Goal: Information Seeking & Learning: Compare options

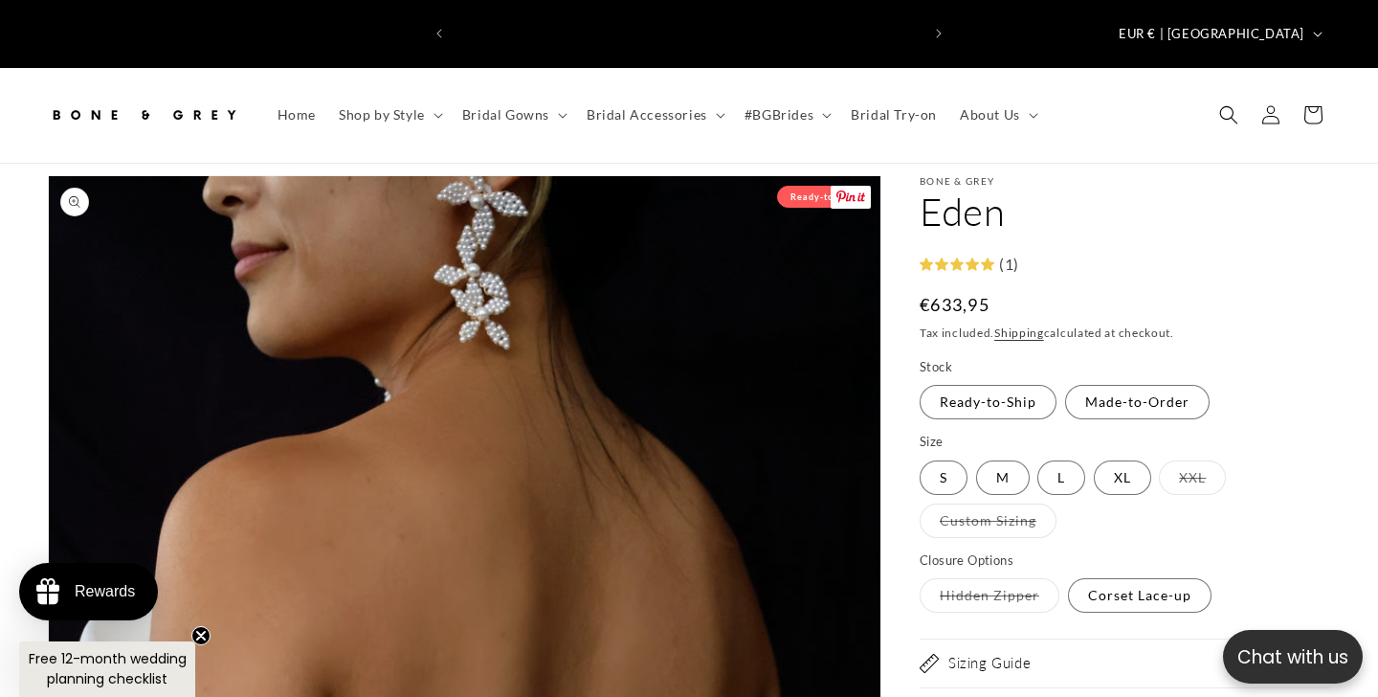
scroll to position [0, 465]
click at [533, 106] on span "Bridal Gowns" at bounding box center [505, 114] width 87 height 17
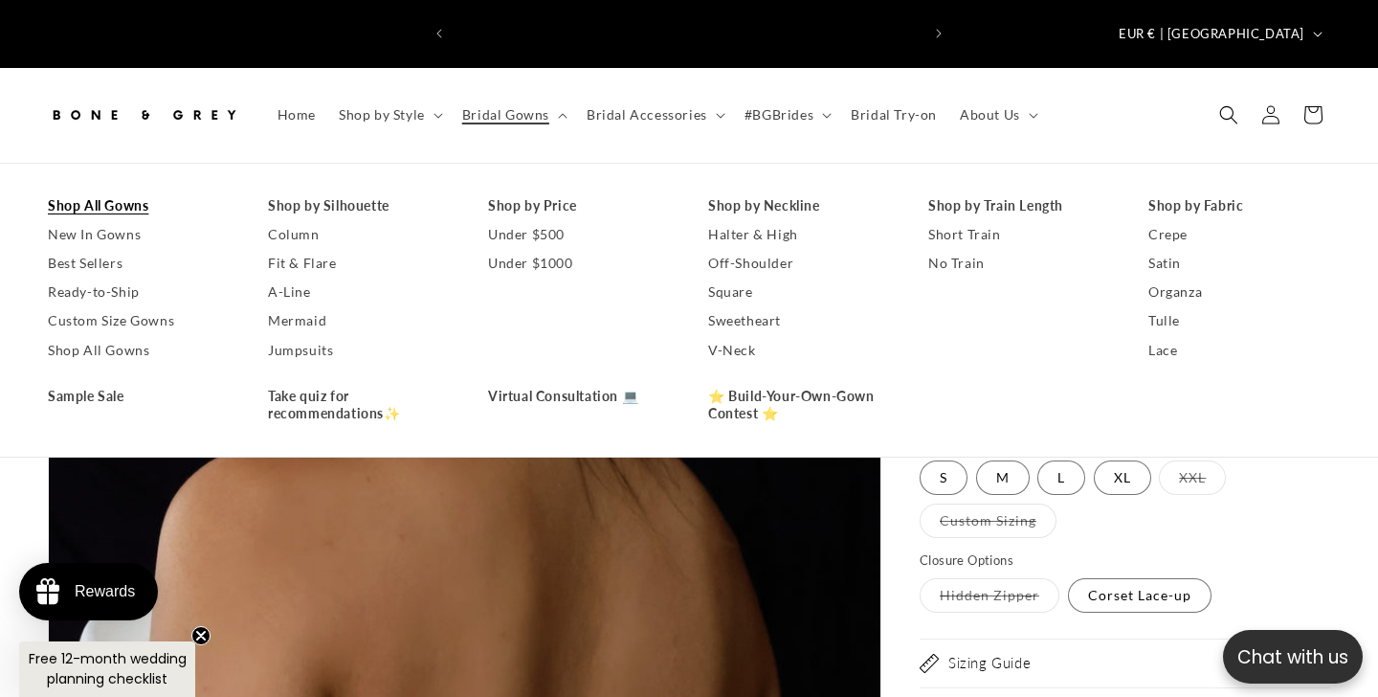
scroll to position [0, 930]
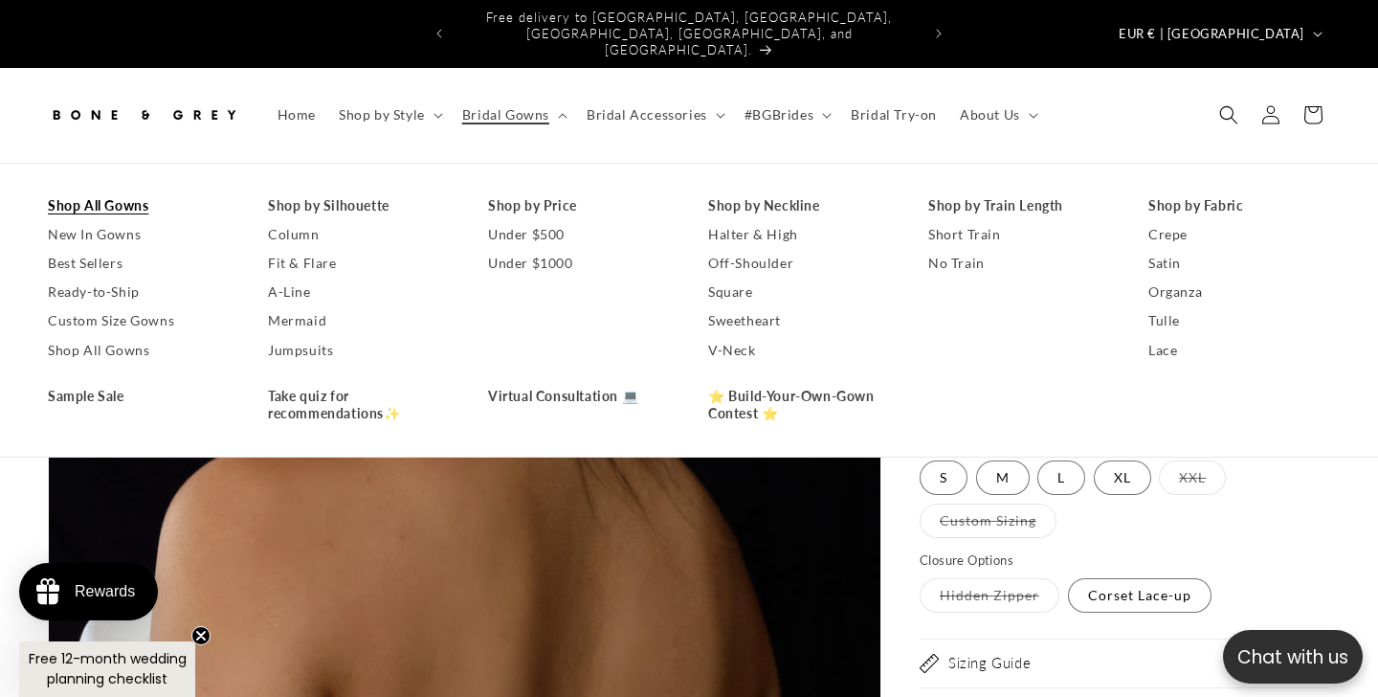
click at [115, 191] on link "Shop All Gowns" at bounding box center [139, 205] width 182 height 29
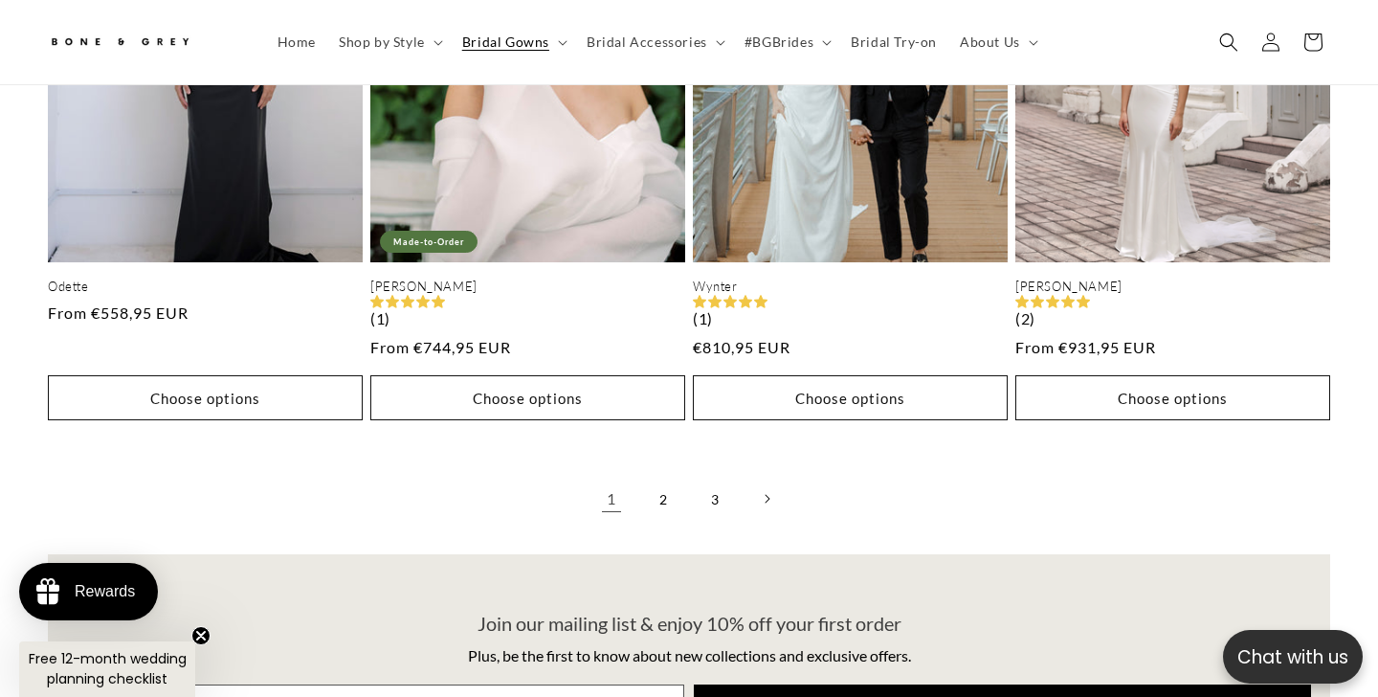
scroll to position [4775, 0]
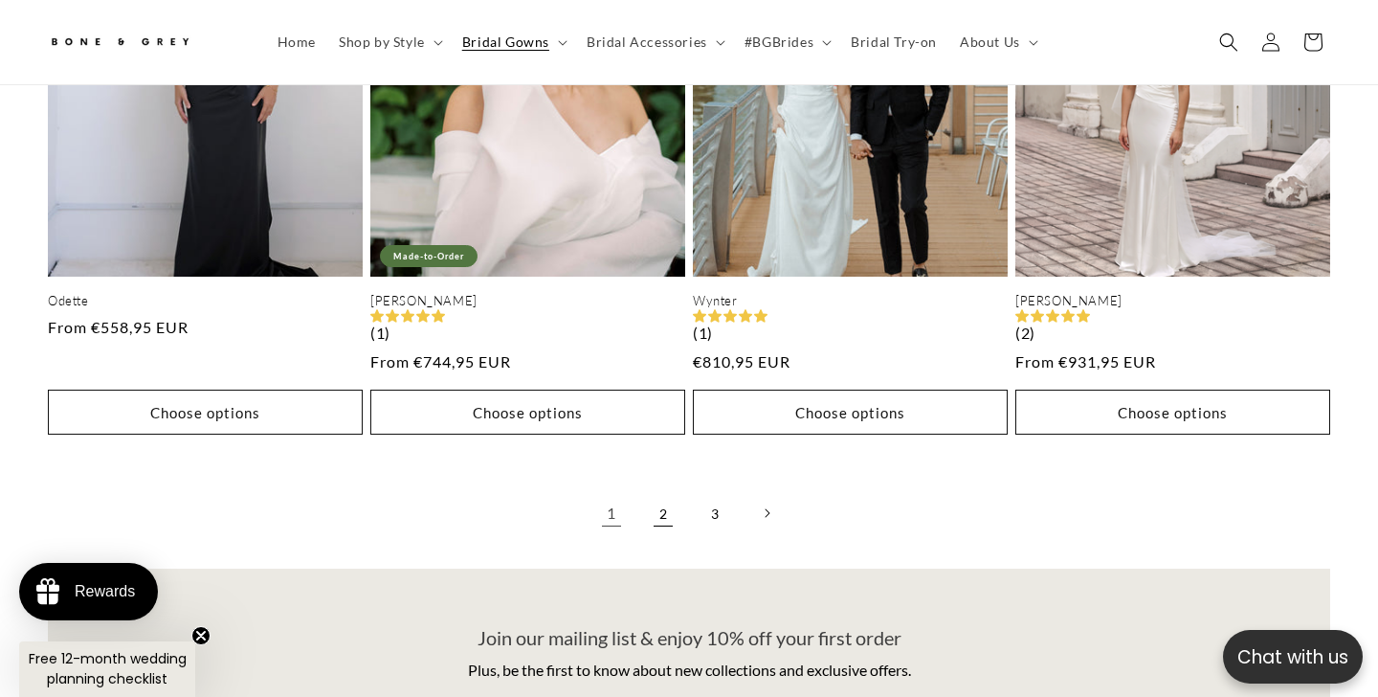
click at [653, 492] on link "2" at bounding box center [663, 513] width 42 height 42
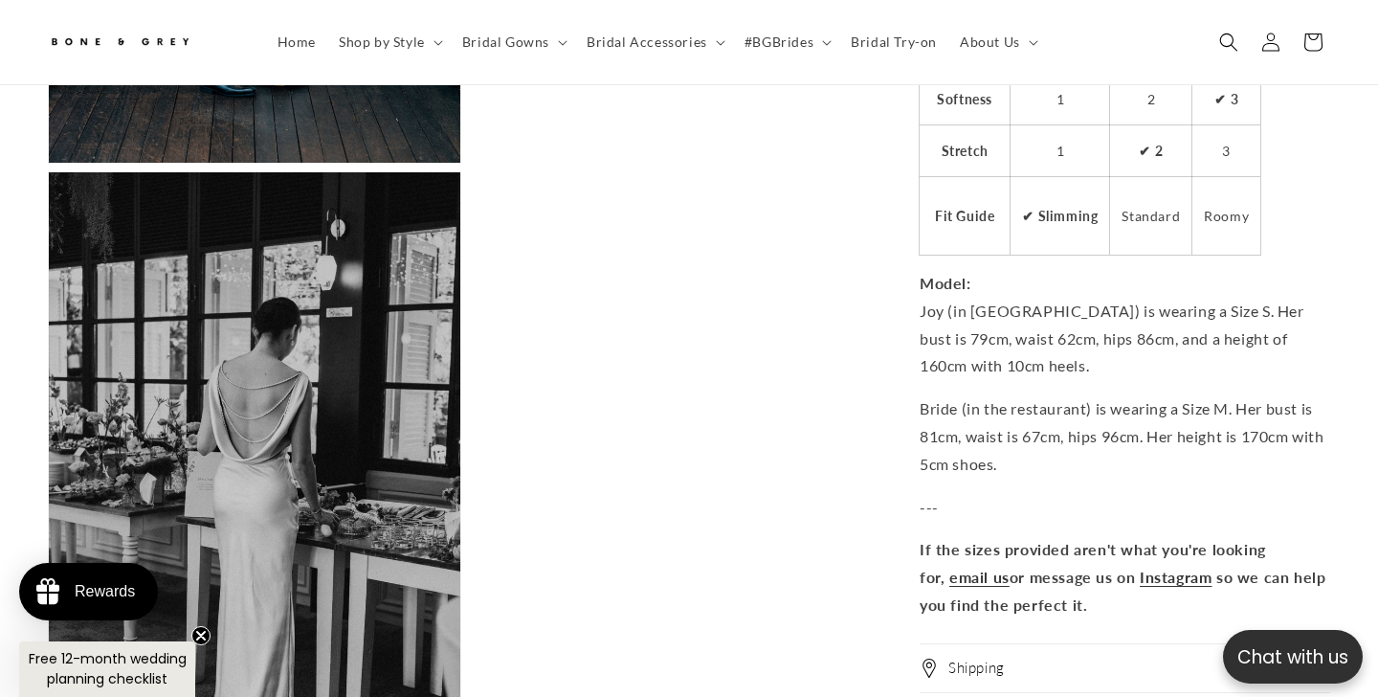
scroll to position [4642, 0]
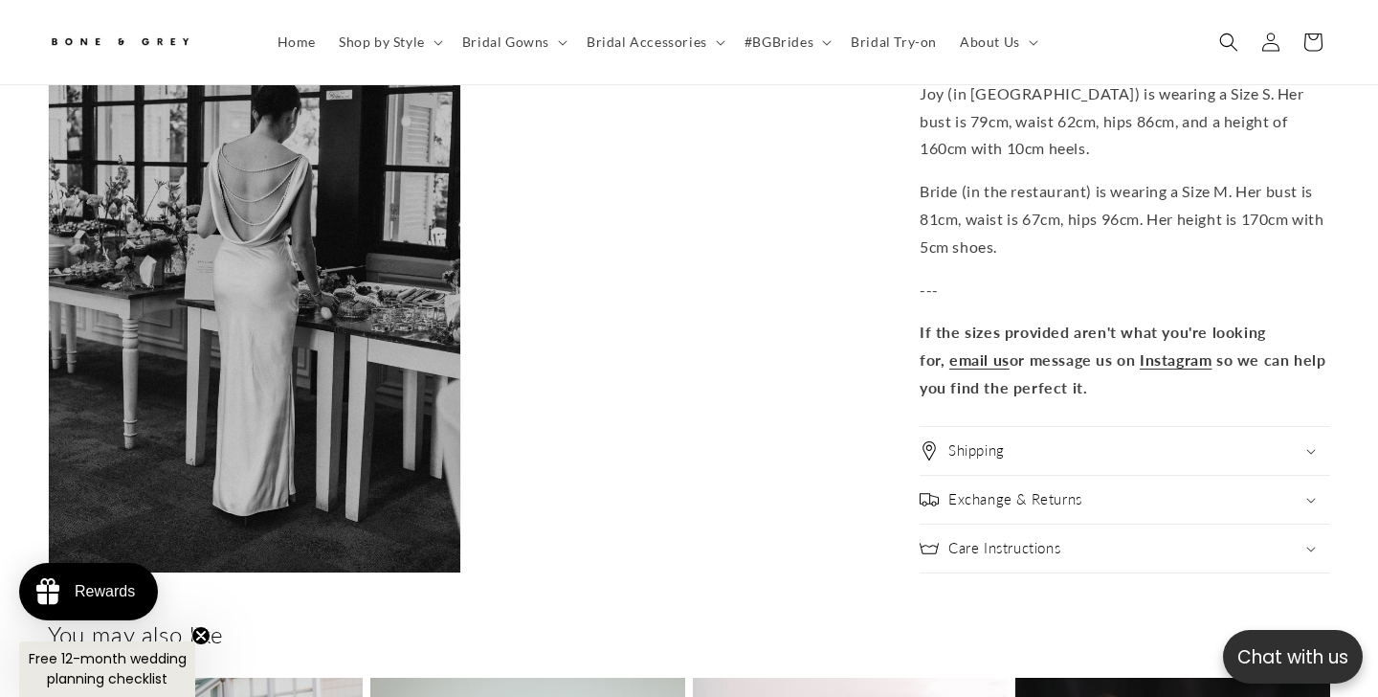
click at [1116, 539] on div "Care Instructions" at bounding box center [1125, 548] width 411 height 19
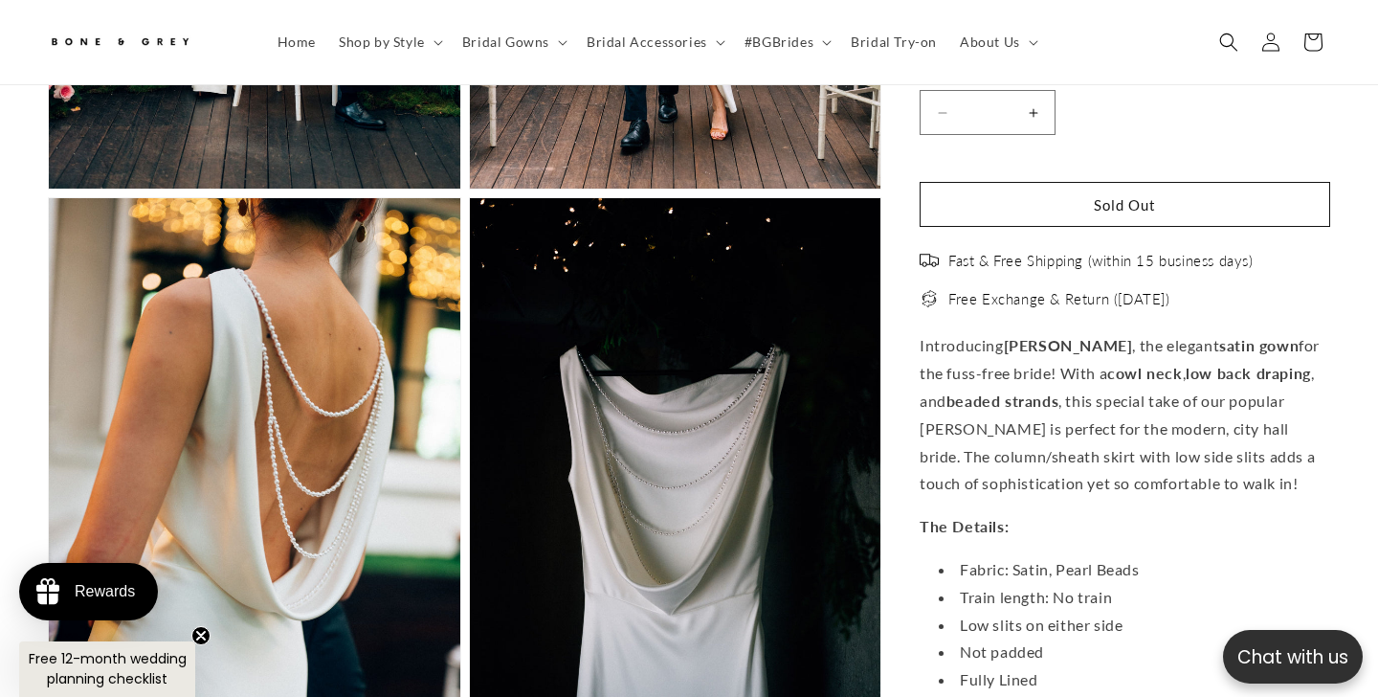
scroll to position [3144, 0]
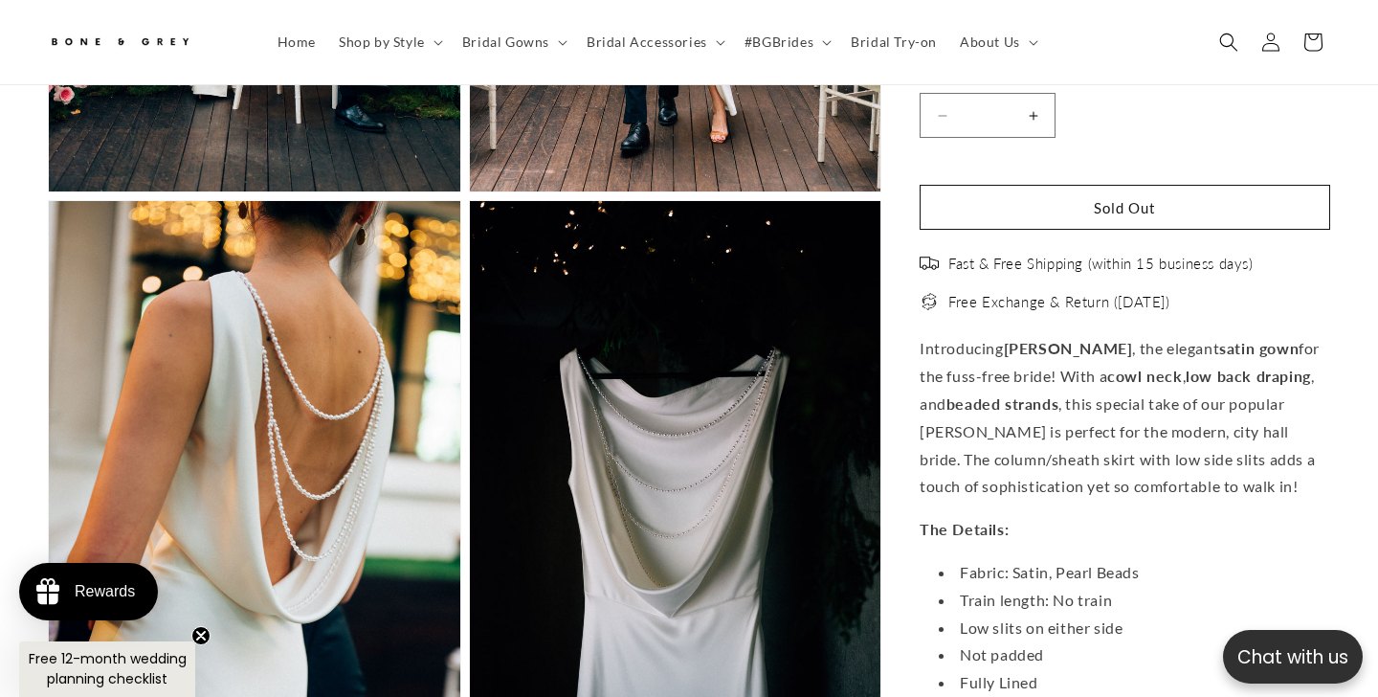
click at [1234, 36] on icon "Search" at bounding box center [1229, 42] width 19 height 19
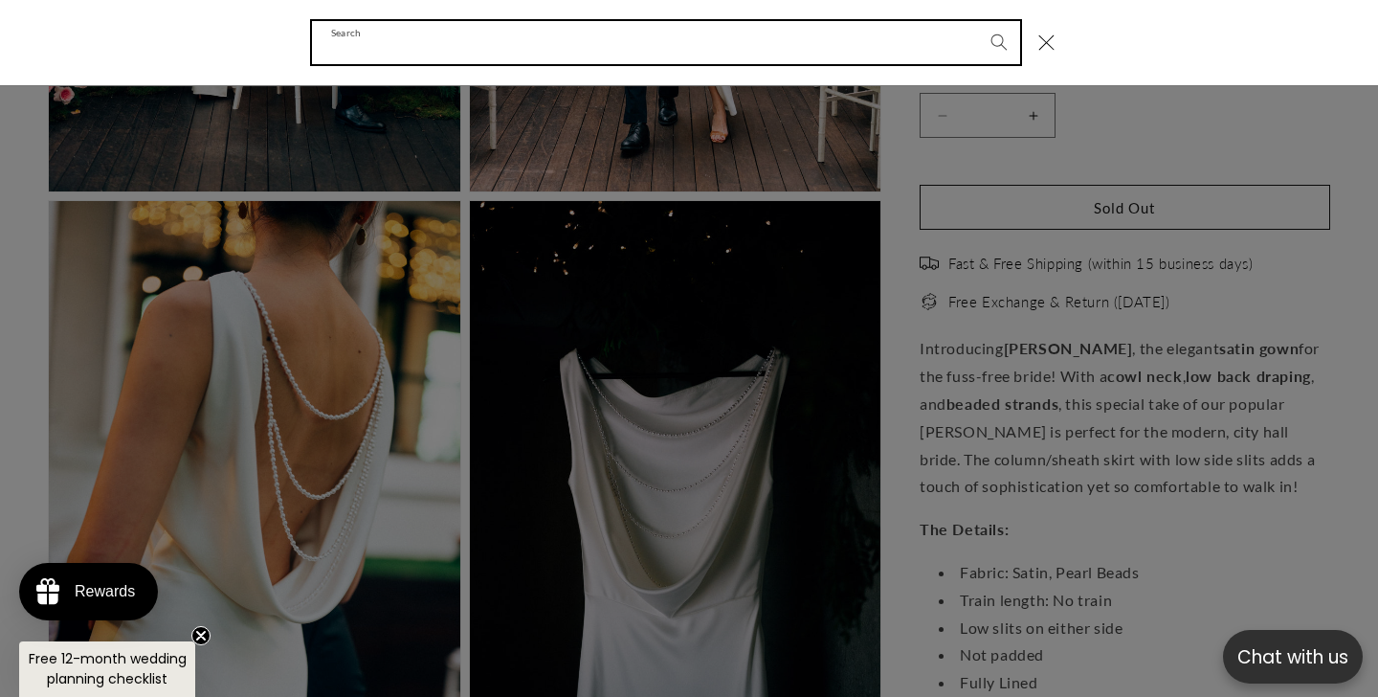
scroll to position [0, 930]
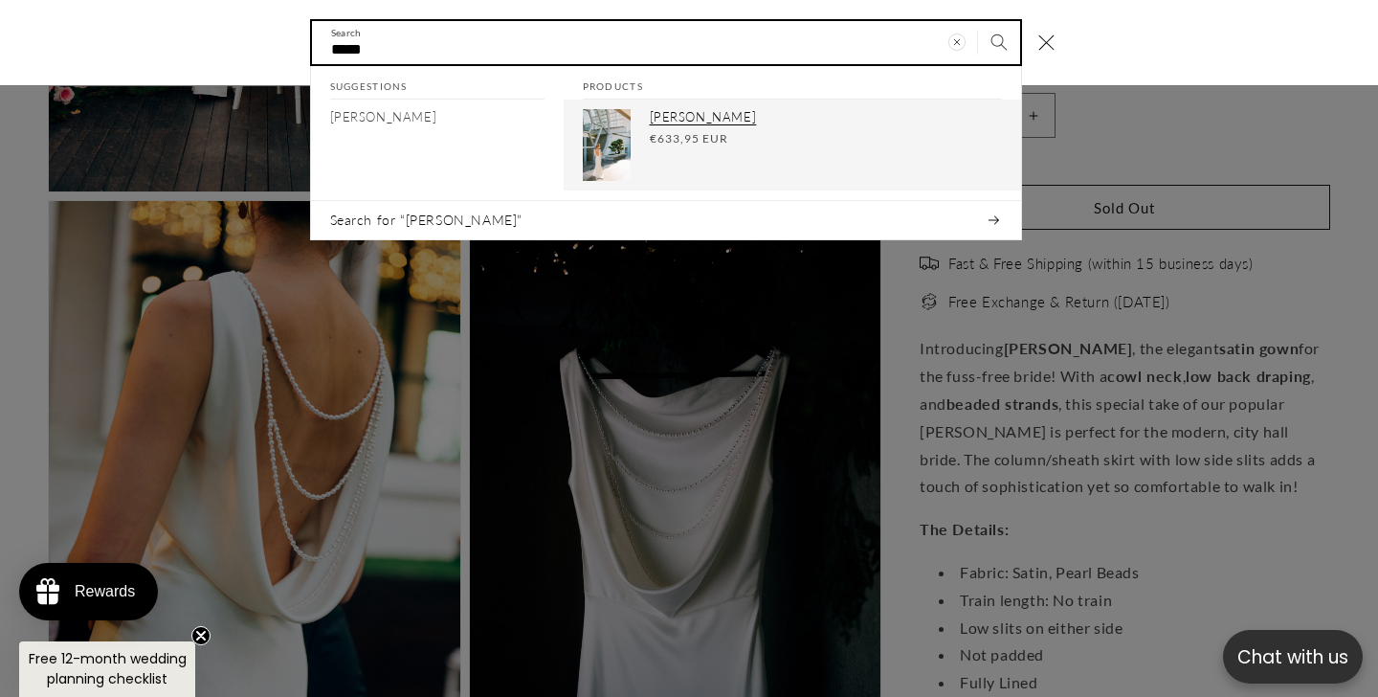
type input "*****"
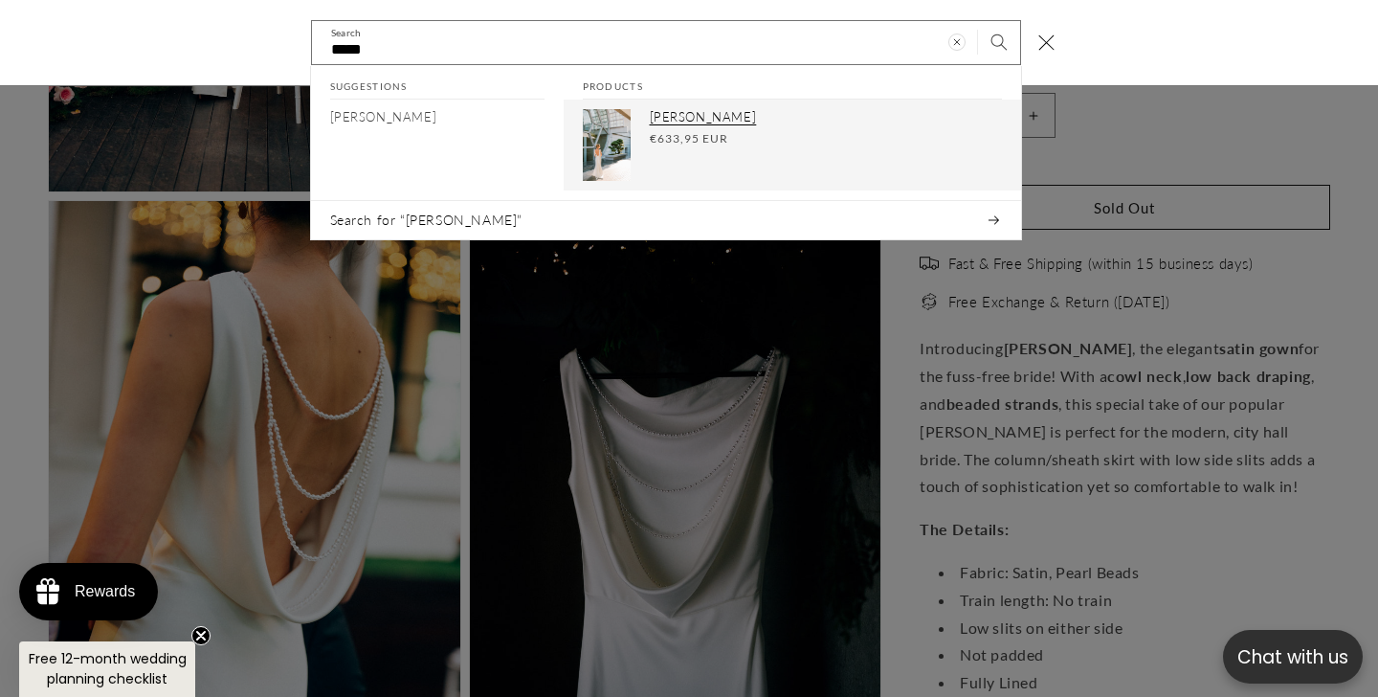
click at [681, 143] on span "€633,95 EUR" at bounding box center [689, 138] width 78 height 17
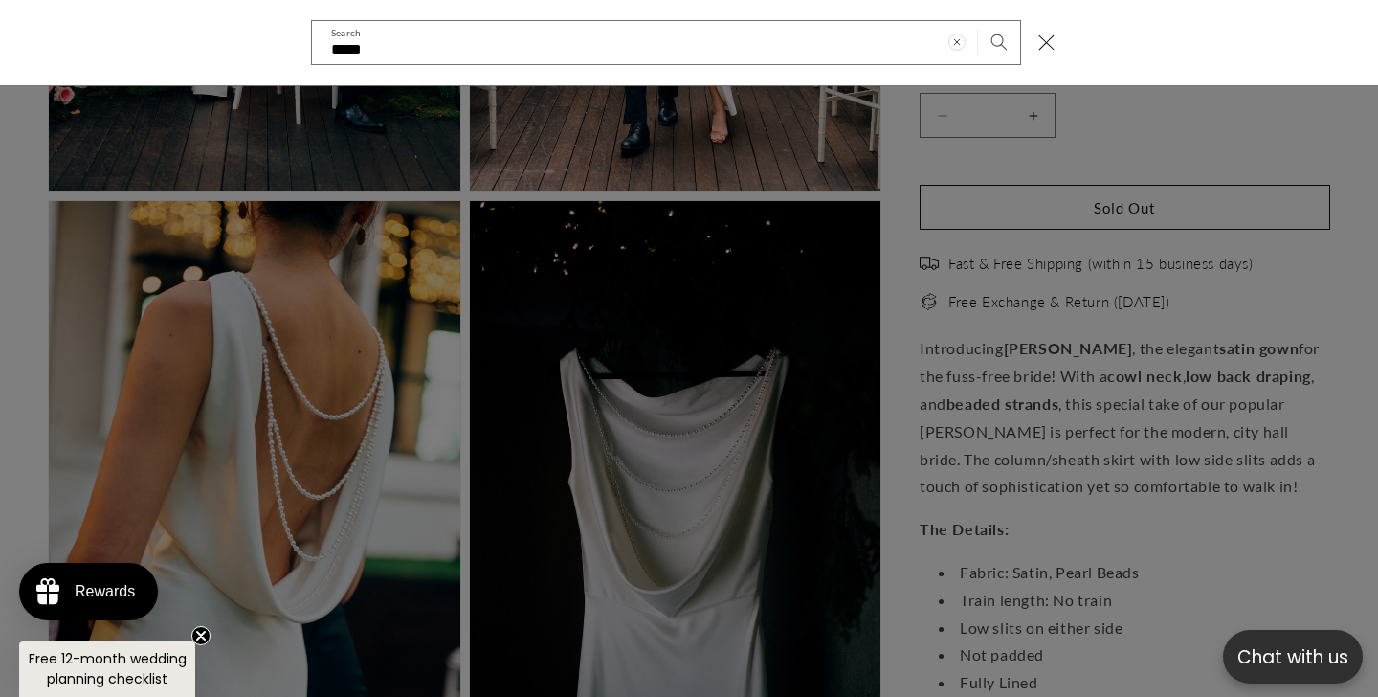
click at [0, 43] on div "Search" at bounding box center [0, 43] width 0 height 0
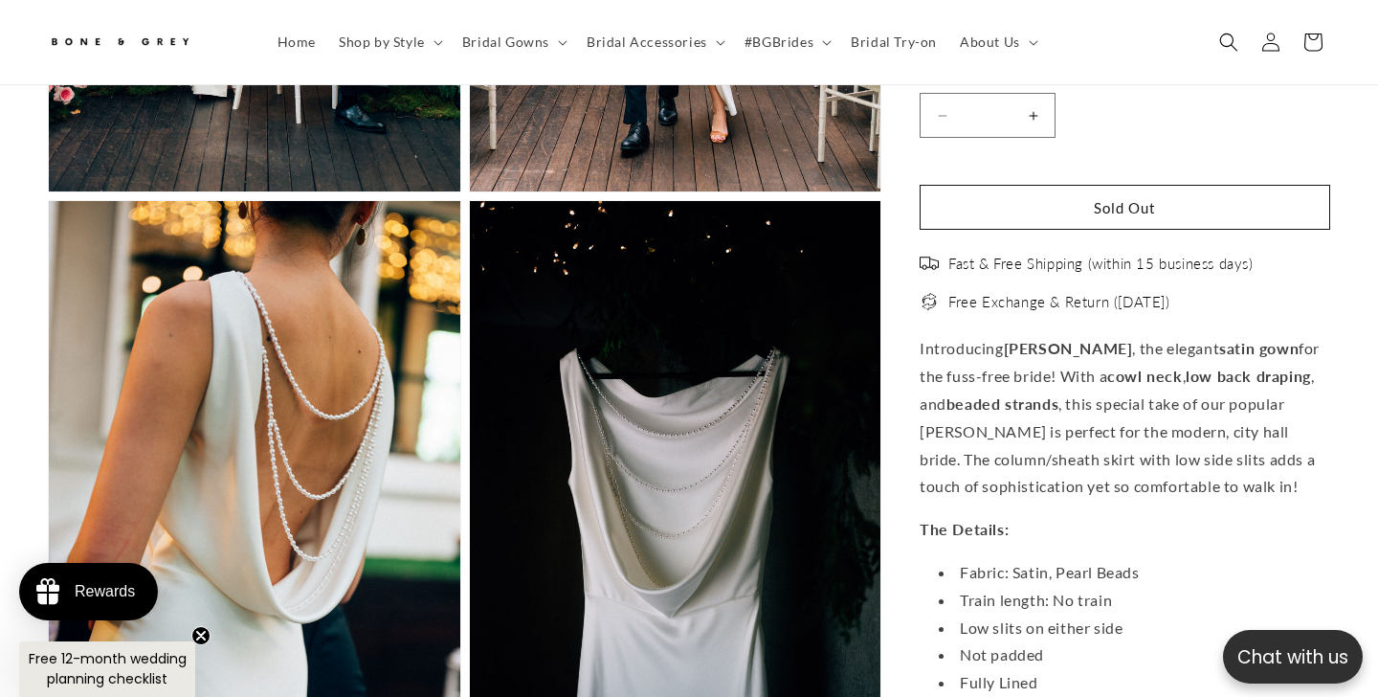
scroll to position [0, 0]
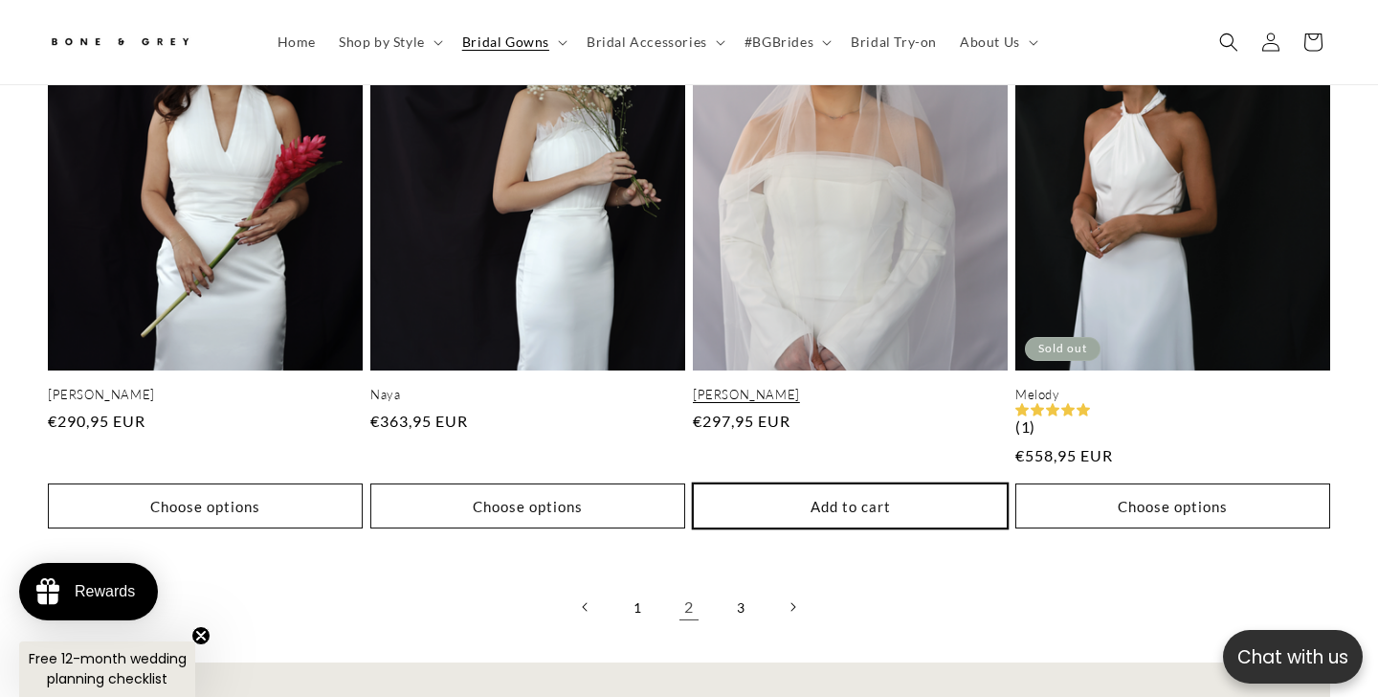
scroll to position [4684, 0]
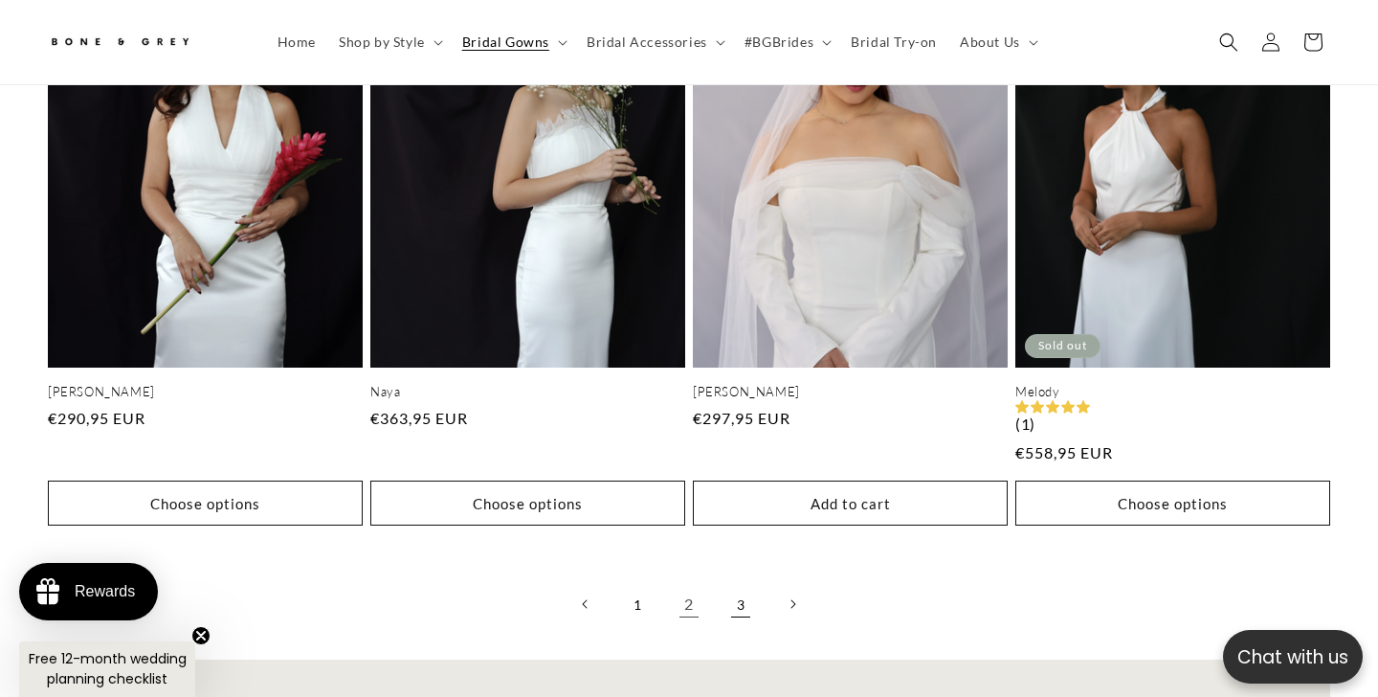
click at [736, 583] on link "3" at bounding box center [741, 604] width 42 height 42
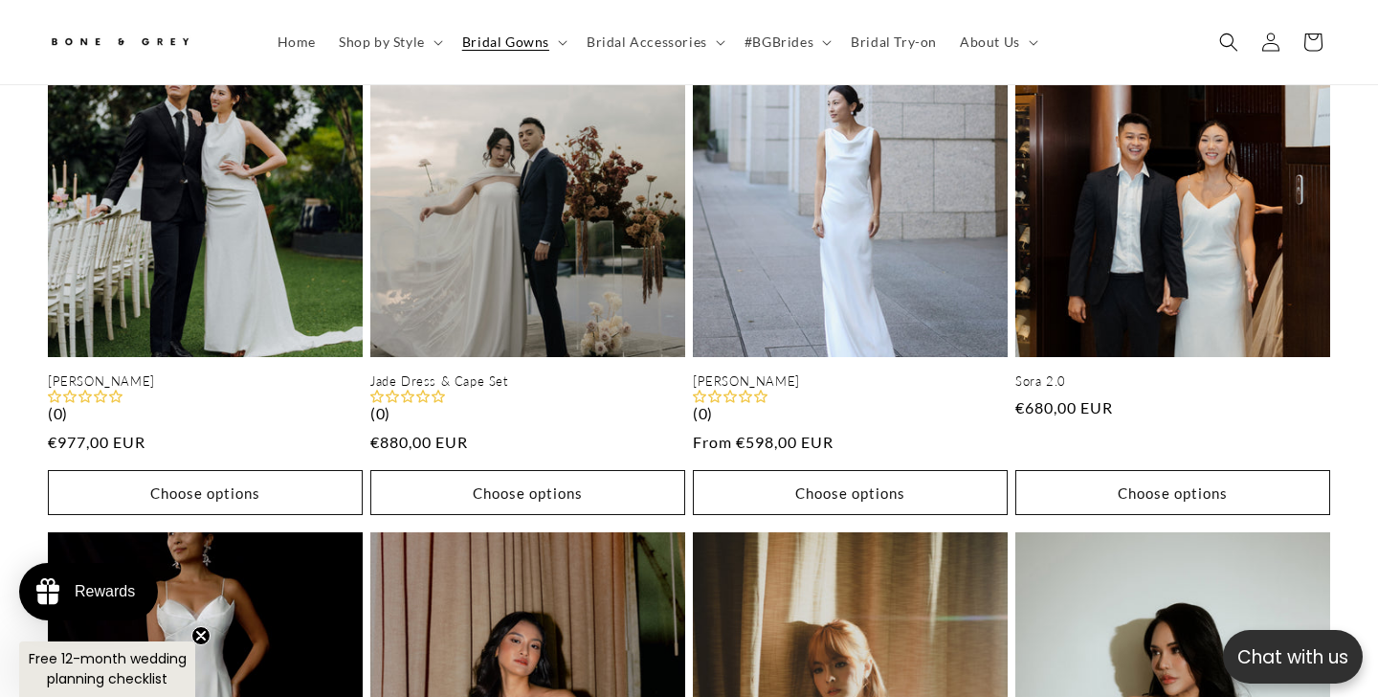
scroll to position [3259, 0]
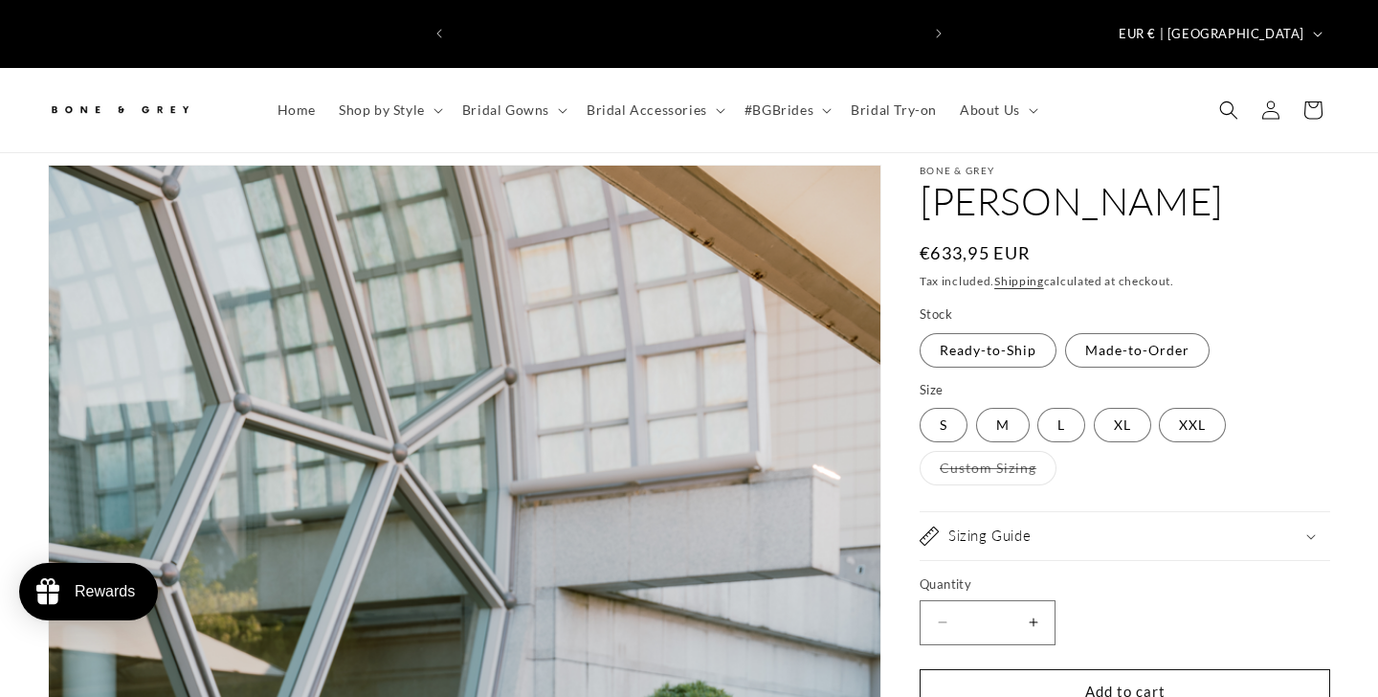
scroll to position [1389, 0]
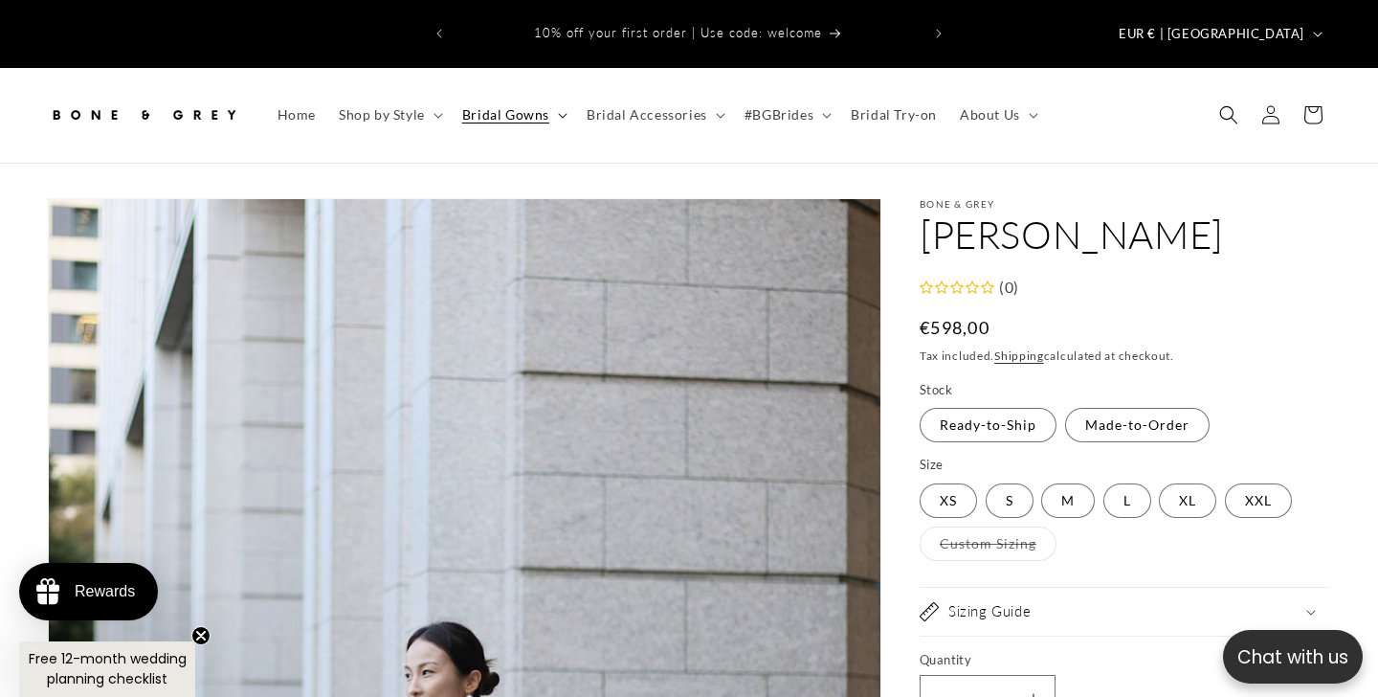
click at [556, 95] on summary "Bridal Gowns" at bounding box center [513, 115] width 124 height 40
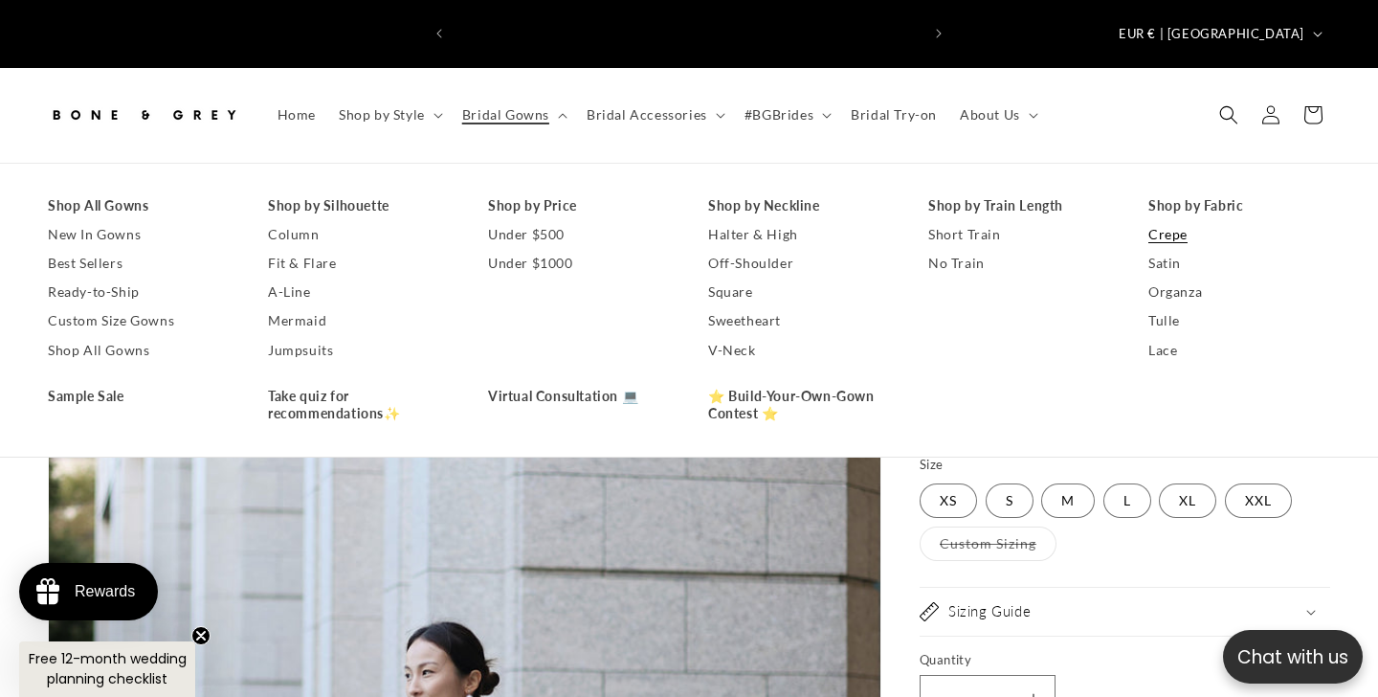
scroll to position [0, 465]
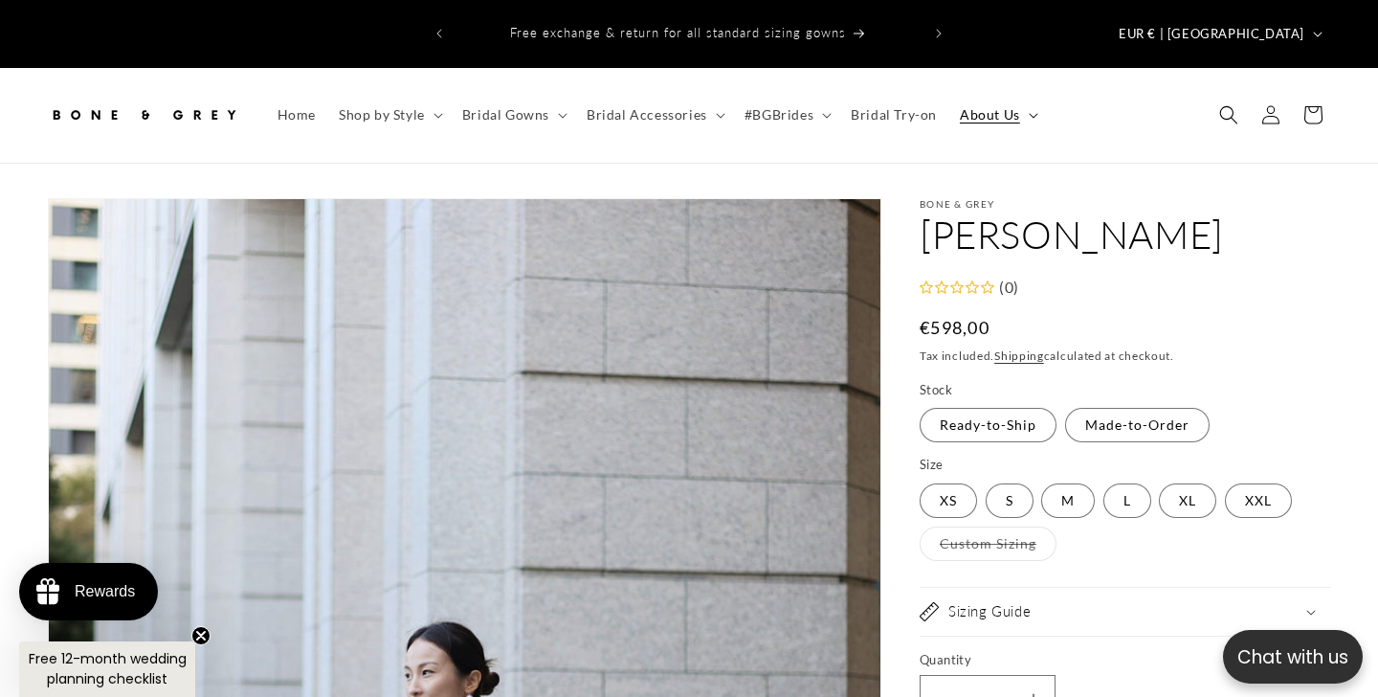
click at [1029, 113] on icon at bounding box center [1034, 116] width 10 height 6
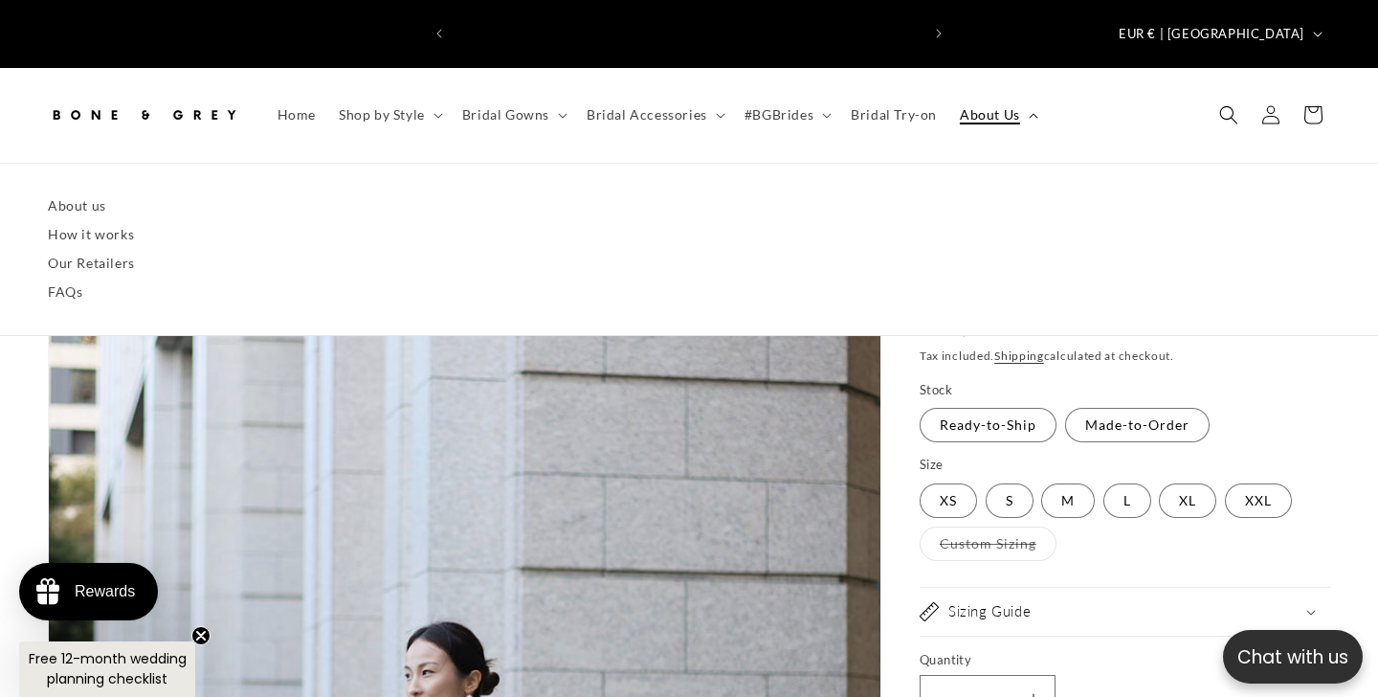
scroll to position [0, 930]
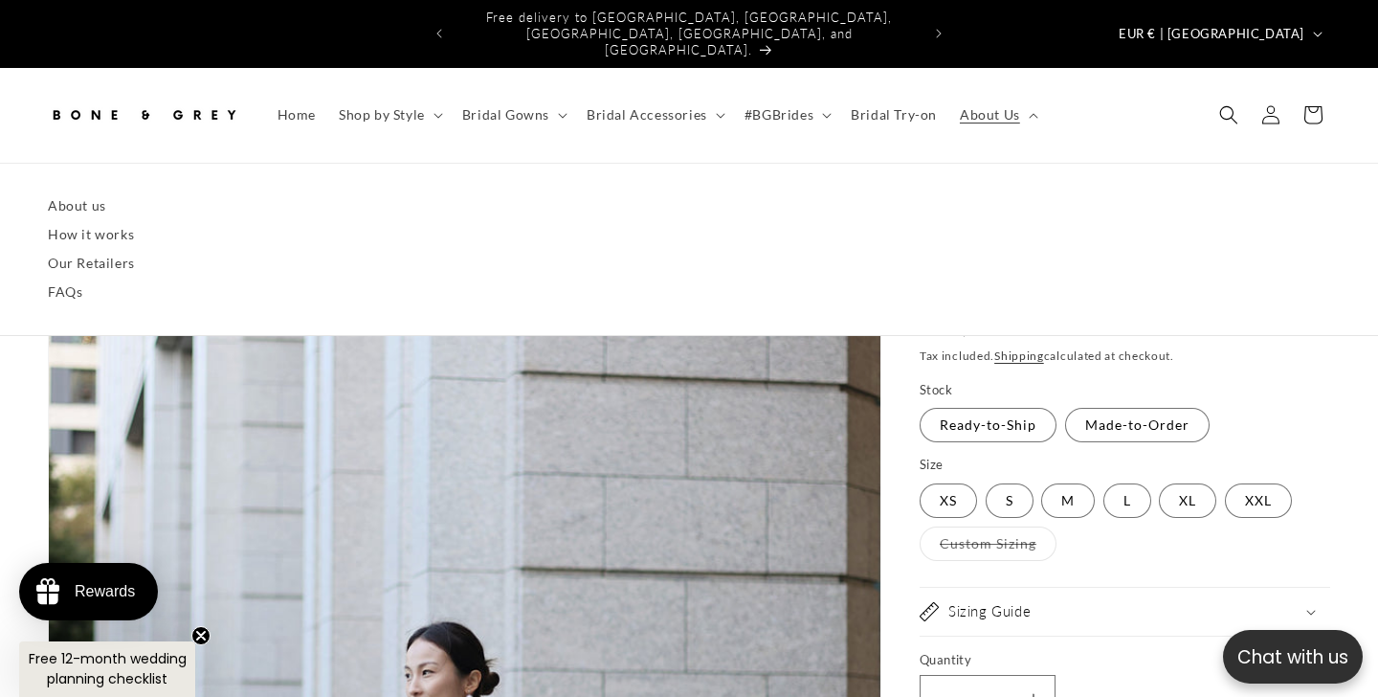
click at [1323, 456] on fieldset "Size XS Variant sold out or unavailable S Variant sold out or unavailable M Var…" at bounding box center [1125, 509] width 411 height 107
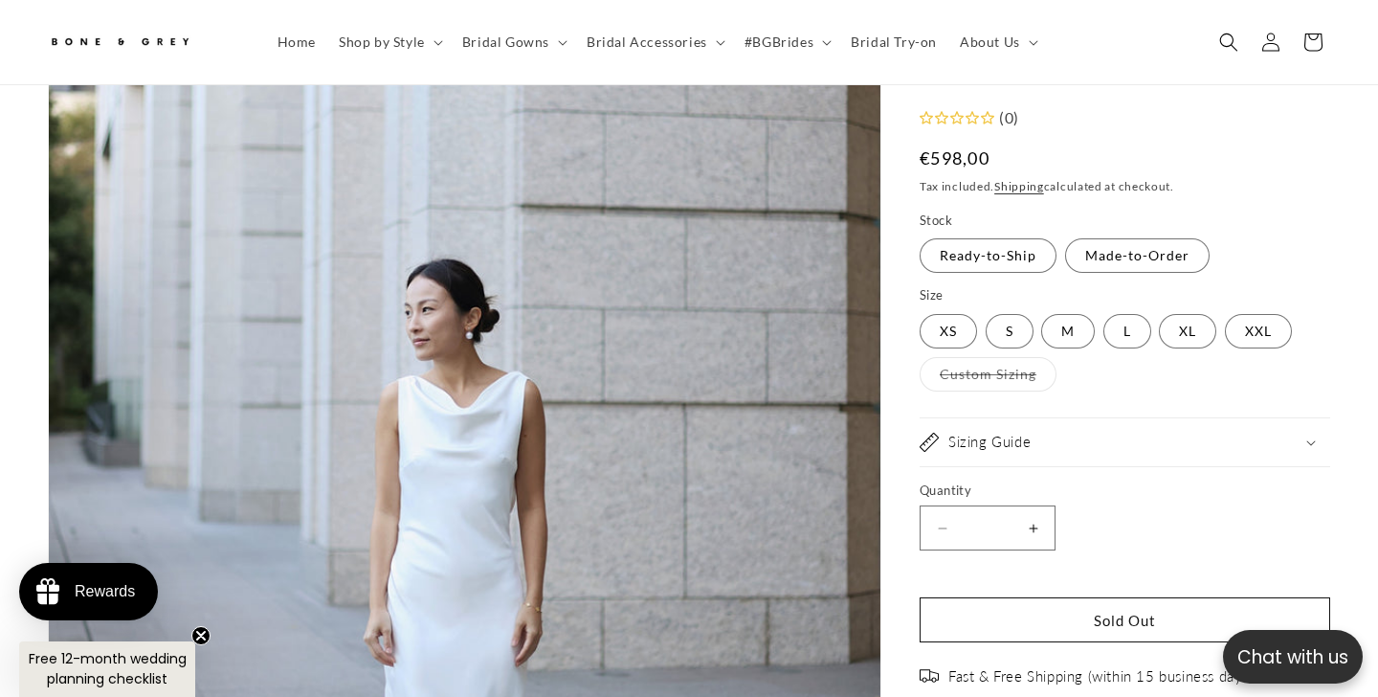
scroll to position [363, 0]
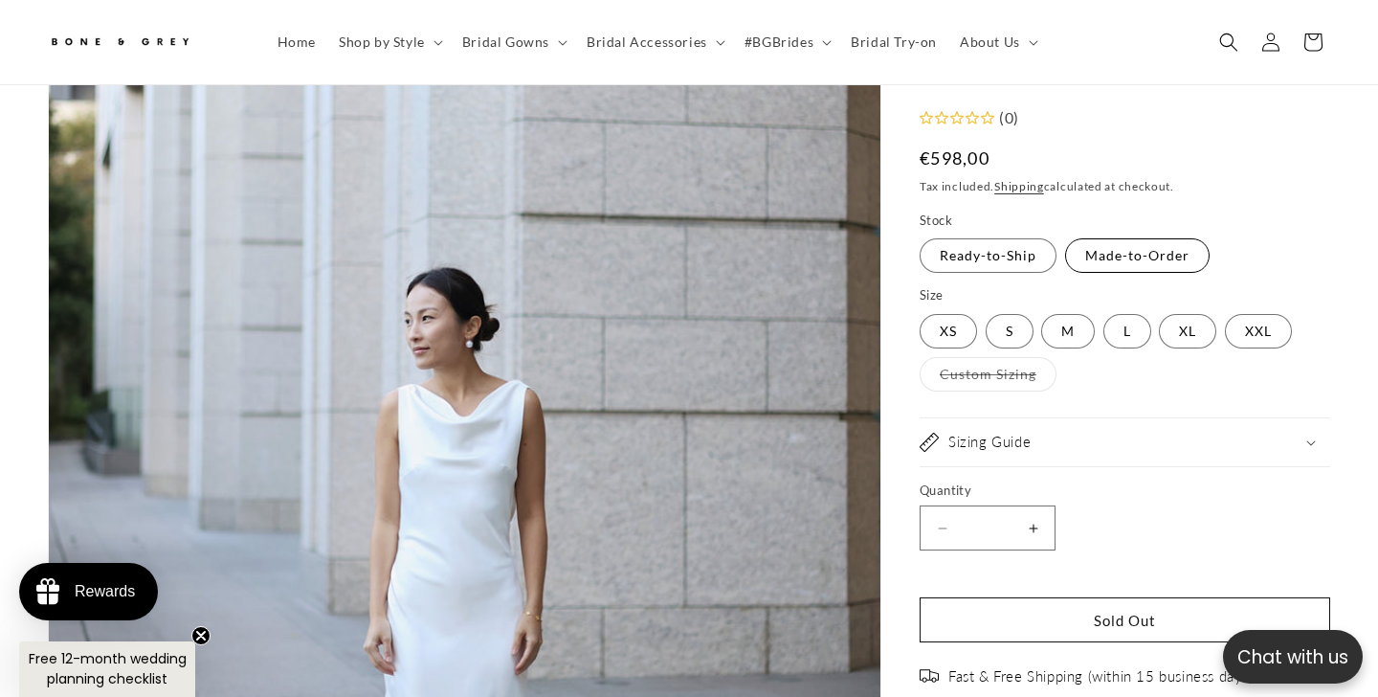
click at [1166, 253] on label "Made-to-Order Variant sold out or unavailable" at bounding box center [1137, 256] width 145 height 34
click at [993, 249] on label "Ready-to-Ship Variant sold out or unavailable" at bounding box center [988, 256] width 137 height 34
click at [1016, 334] on label "S Variant sold out or unavailable" at bounding box center [1010, 331] width 48 height 34
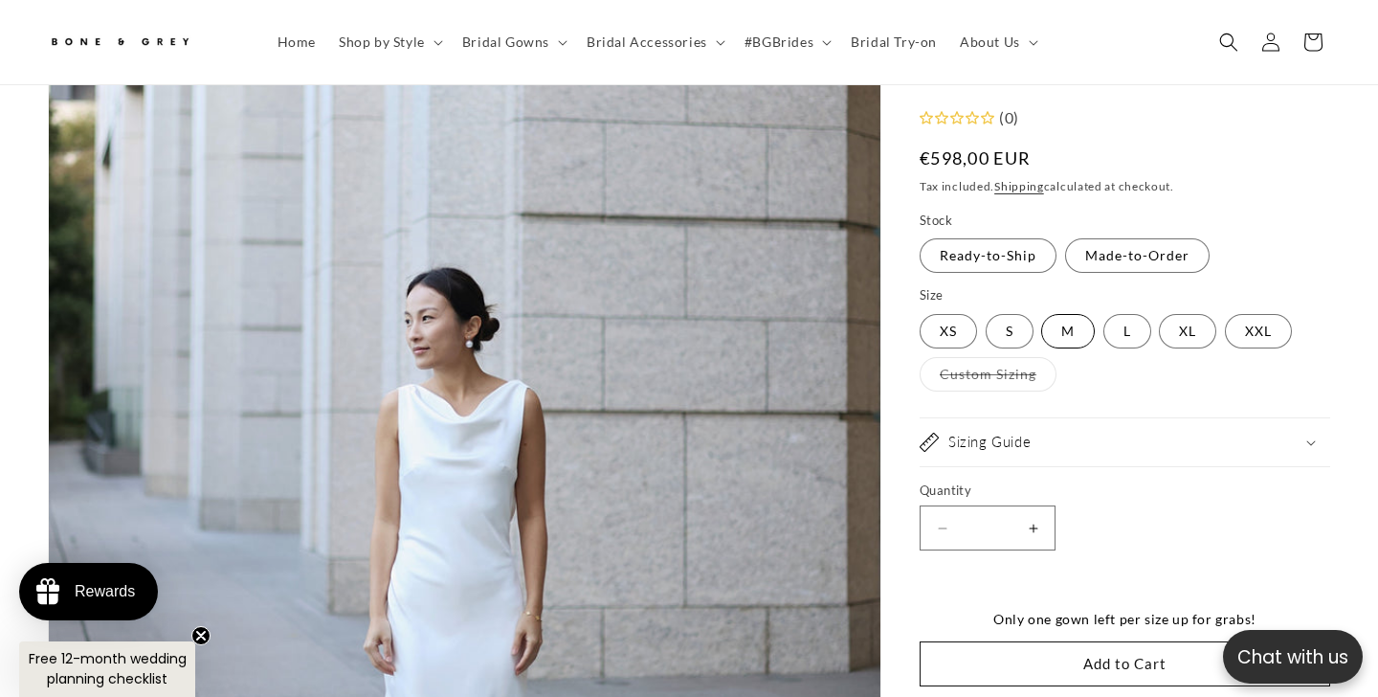
click at [1064, 342] on label "M Variant sold out or unavailable" at bounding box center [1069, 331] width 54 height 34
click at [1013, 337] on label "S Variant sold out or unavailable" at bounding box center [1010, 331] width 48 height 34
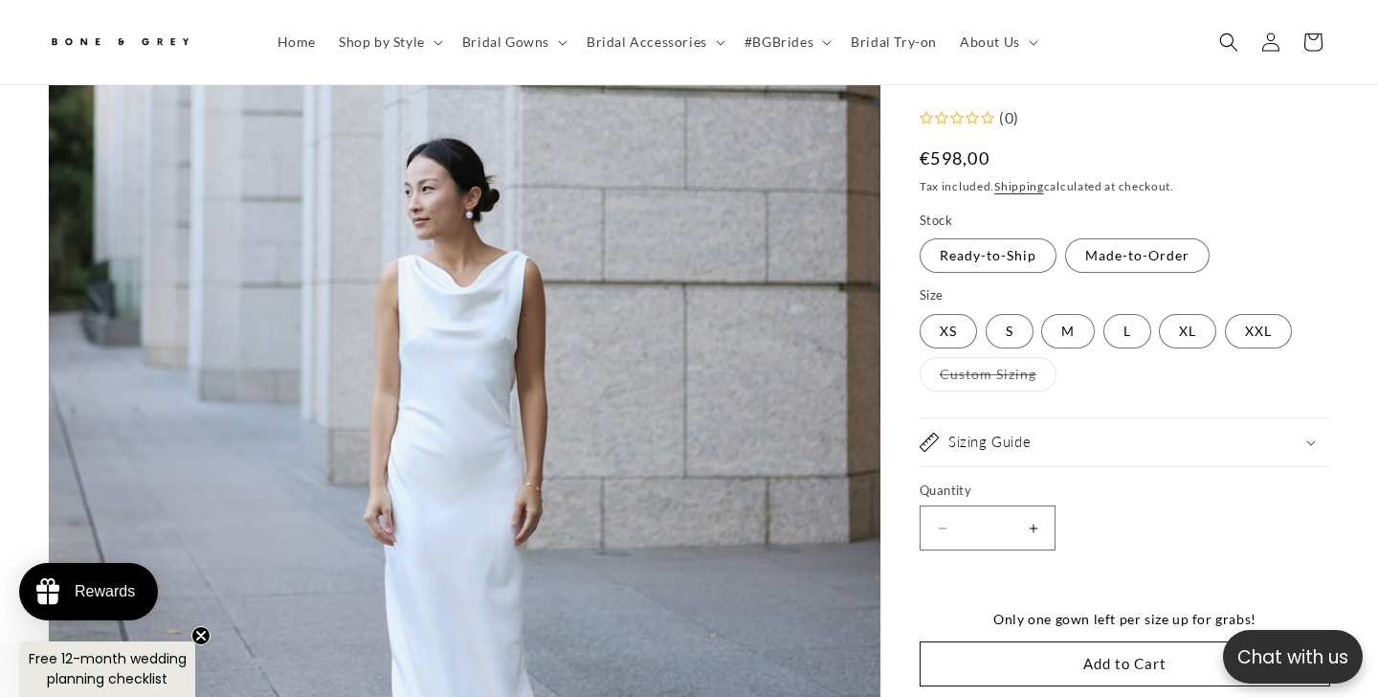
scroll to position [0, 465]
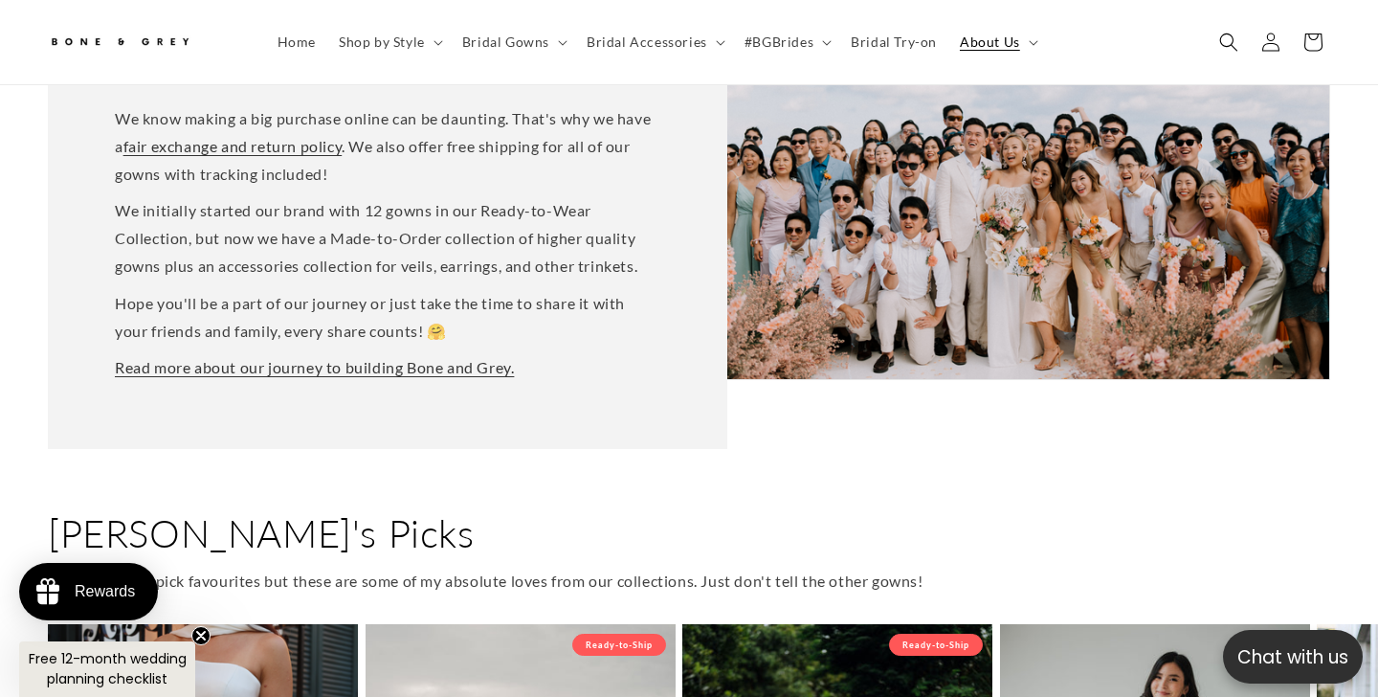
scroll to position [0, 465]
click at [559, 47] on summary "Bridal Gowns" at bounding box center [513, 42] width 124 height 40
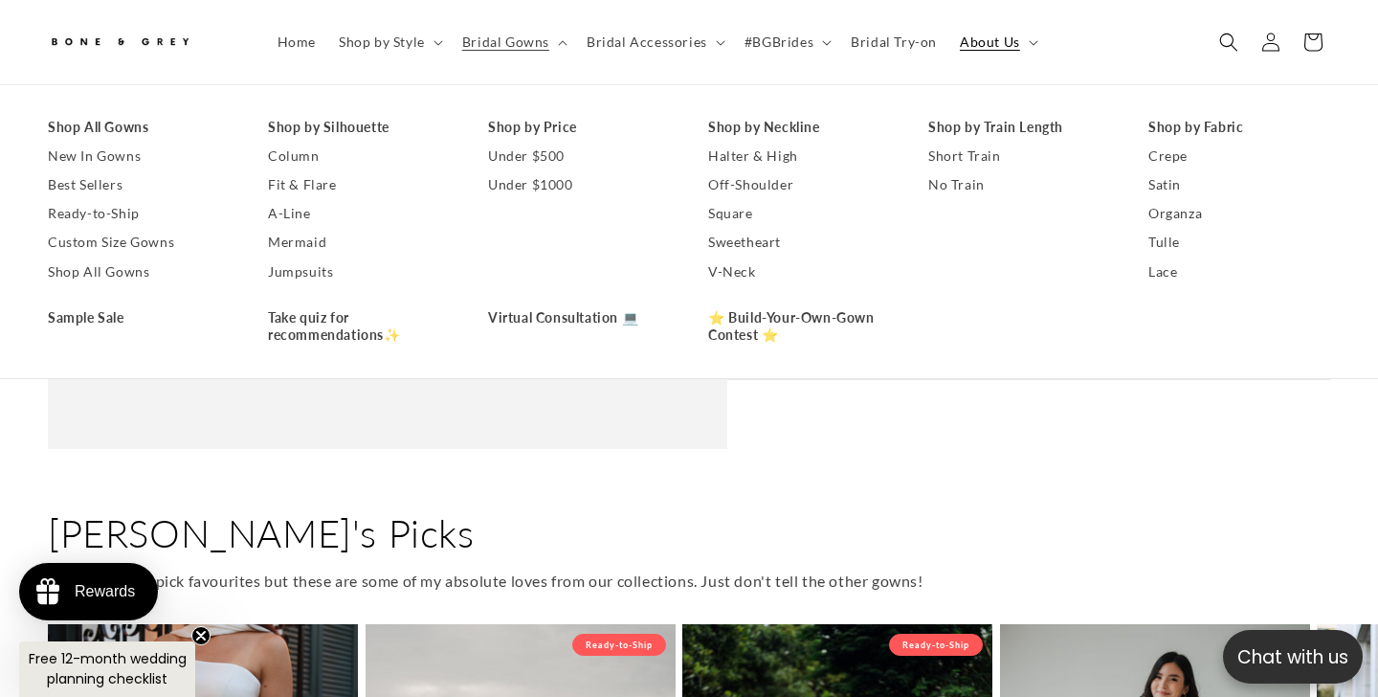
scroll to position [0, 930]
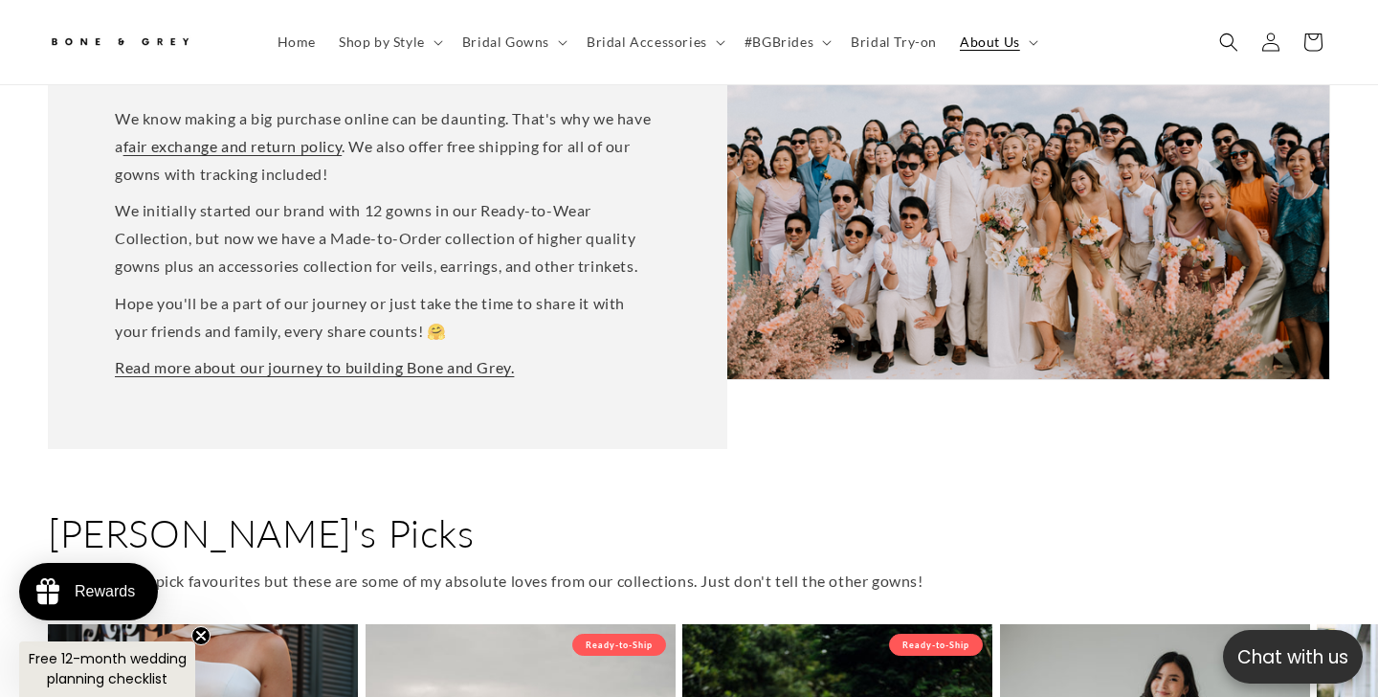
click at [885, 513] on h2 "[PERSON_NAME]'s Picks" at bounding box center [689, 533] width 1283 height 50
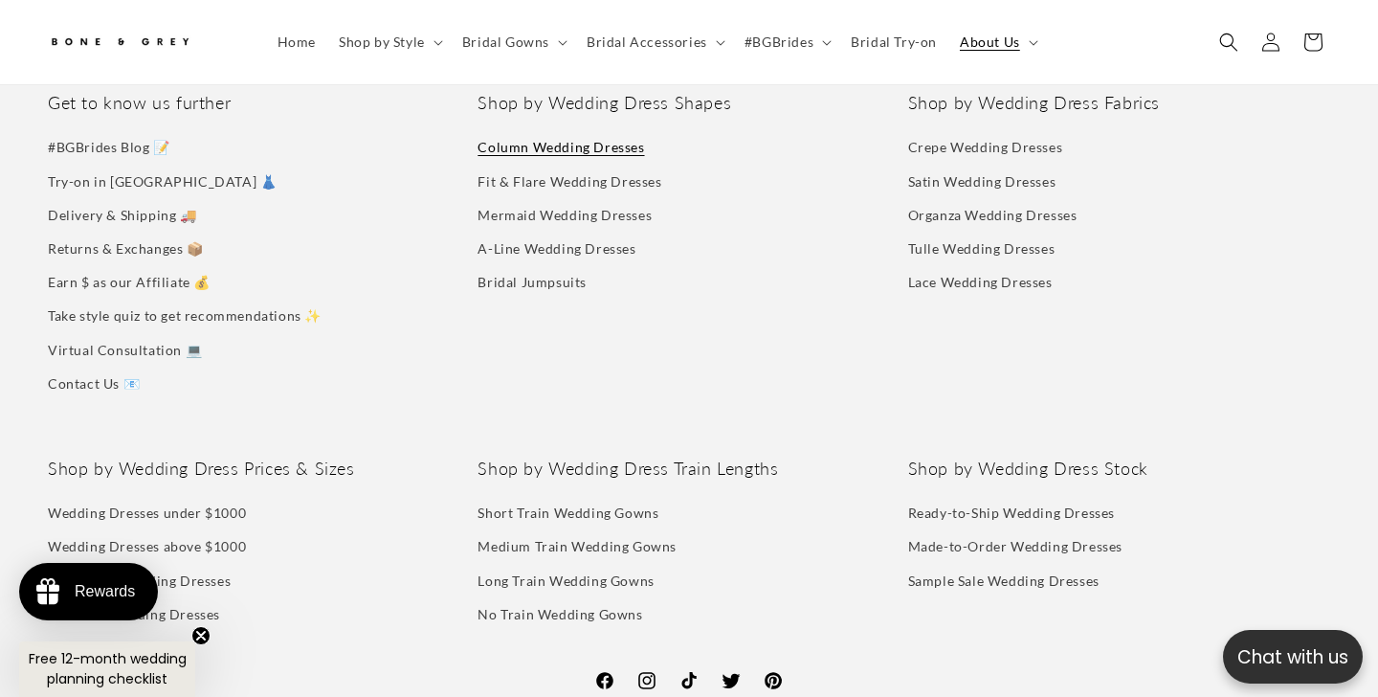
scroll to position [0, 465]
